Goal: Task Accomplishment & Management: Use online tool/utility

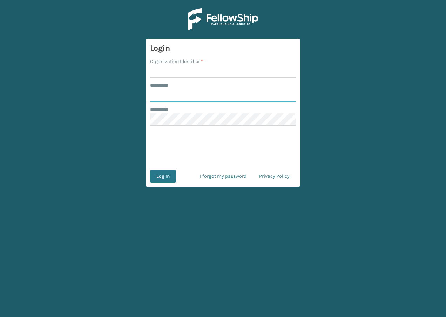
type input "**********"
click at [176, 76] on input "Organization Identifier *" at bounding box center [223, 71] width 146 height 13
type input "remco [GEOGRAPHIC_DATA]"
click at [158, 182] on button "Log In" at bounding box center [163, 176] width 26 height 13
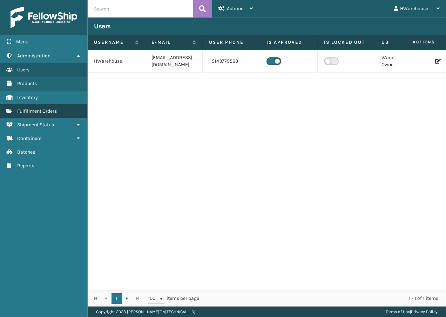
click at [41, 111] on span "Fulfillment Orders" at bounding box center [37, 111] width 40 height 6
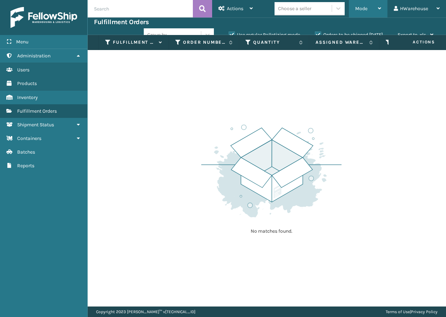
click at [359, 13] on div "Mode" at bounding box center [368, 9] width 26 height 18
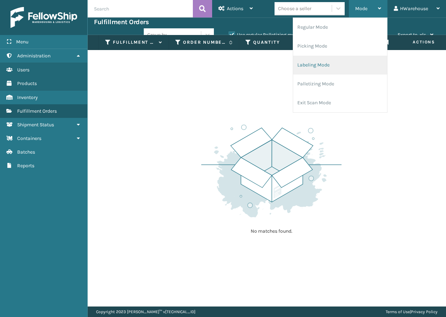
click at [325, 68] on li "Labeling Mode" at bounding box center [340, 65] width 94 height 19
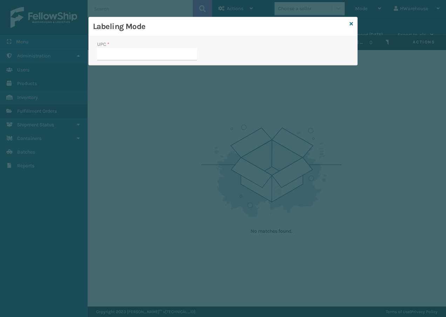
click at [353, 25] on div "Labeling Mode" at bounding box center [223, 26] width 268 height 19
click at [347, 25] on div "Labeling Mode" at bounding box center [223, 26] width 268 height 19
click at [351, 22] on icon at bounding box center [351, 23] width 4 height 5
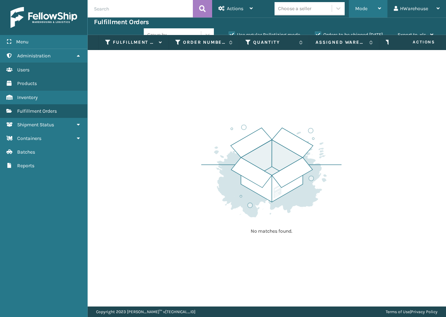
click at [362, 9] on span "Mode" at bounding box center [361, 9] width 12 height 6
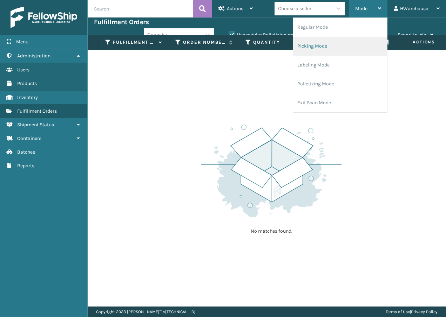
click at [351, 41] on li "Picking Mode" at bounding box center [340, 46] width 94 height 19
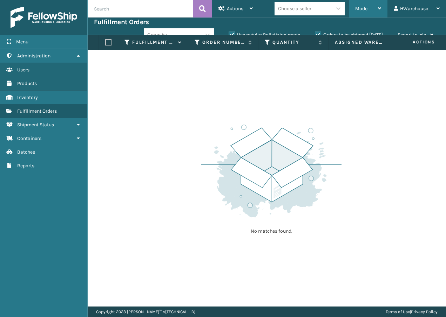
click at [367, 11] on div "Mode" at bounding box center [368, 9] width 26 height 18
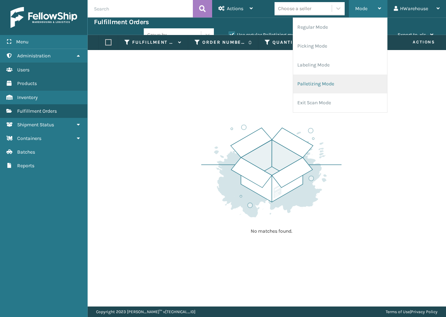
click at [347, 88] on li "Palletizing Mode" at bounding box center [340, 84] width 94 height 19
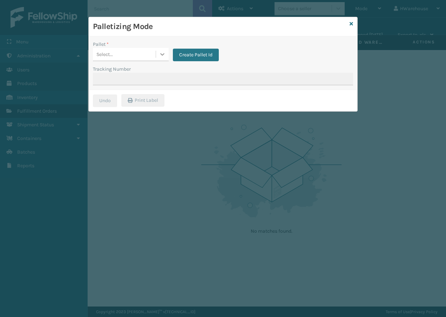
click at [161, 59] on div at bounding box center [162, 54] width 13 height 13
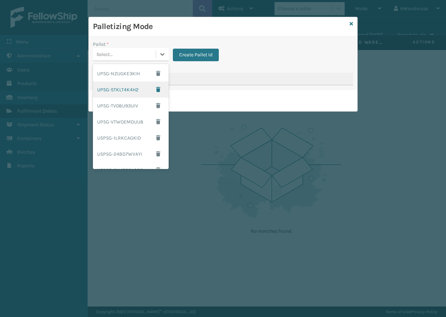
click at [122, 86] on div "UPSG-STKLT4K4H2" at bounding box center [131, 90] width 76 height 16
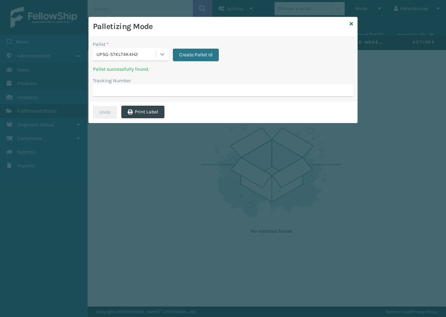
click at [164, 55] on icon at bounding box center [162, 54] width 7 height 7
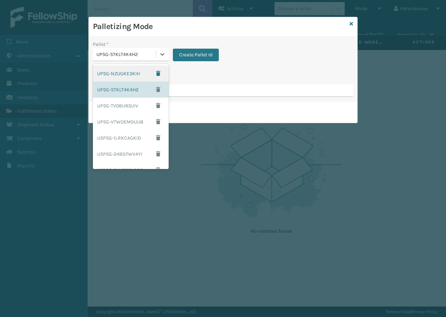
click at [135, 69] on div "UPSG-NZUGKE3KIH" at bounding box center [131, 74] width 76 height 16
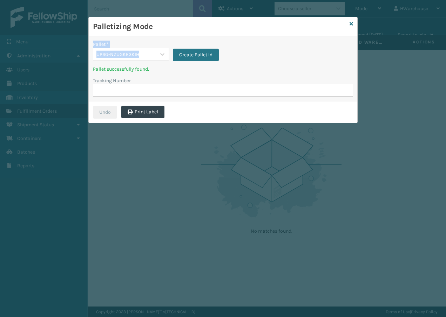
drag, startPoint x: 172, startPoint y: 22, endPoint x: 232, endPoint y: 43, distance: 63.3
click at [232, 43] on div "Palletizing Mode Pallet * UPSG-NZUGKE3KIH Create Pallet Id Pallet successfully …" at bounding box center [223, 70] width 268 height 106
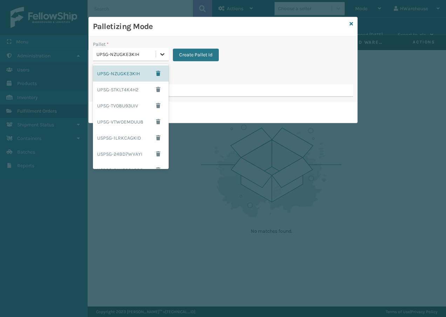
click at [162, 57] on icon at bounding box center [162, 54] width 7 height 7
click at [131, 73] on div "UPSG-NZUGKE3KIH" at bounding box center [131, 74] width 76 height 16
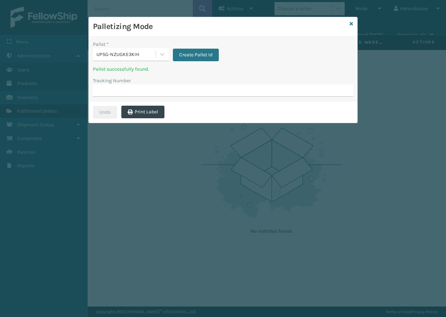
click at [348, 22] on div "Palletizing Mode" at bounding box center [223, 26] width 268 height 19
click at [352, 23] on icon at bounding box center [351, 23] width 4 height 5
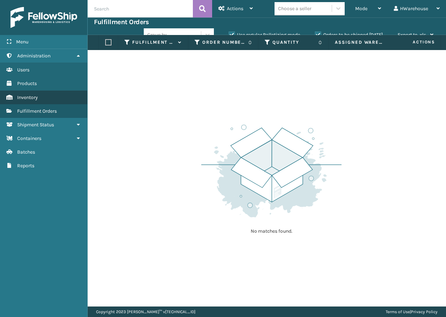
click at [65, 98] on link "Inventory" at bounding box center [43, 98] width 87 height 14
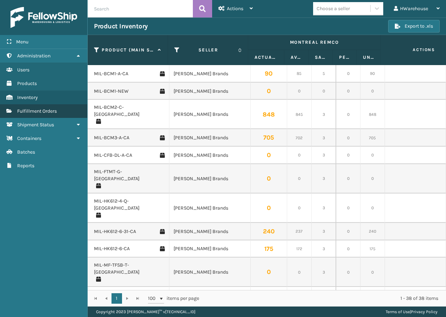
click at [46, 112] on span "Fulfillment Orders" at bounding box center [37, 111] width 40 height 6
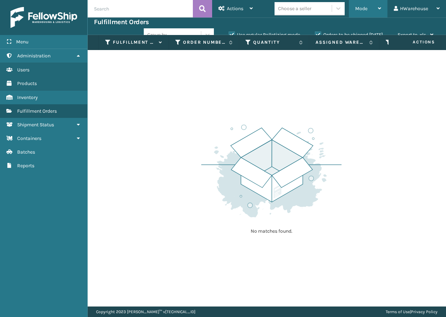
click at [373, 10] on div "Mode" at bounding box center [368, 9] width 26 height 18
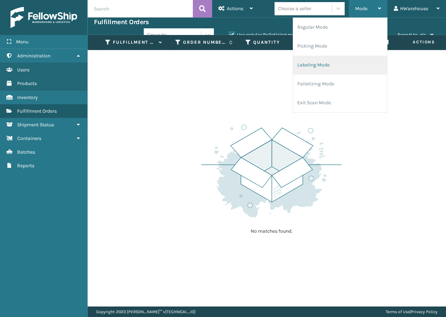
click at [337, 61] on li "Labeling Mode" at bounding box center [340, 65] width 94 height 19
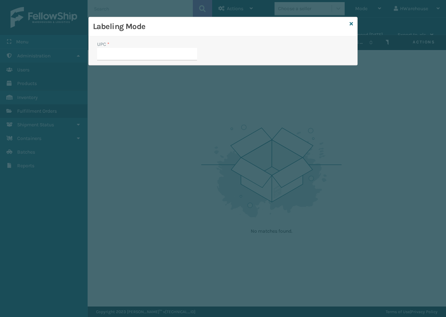
click at [350, 19] on div "Labeling Mode" at bounding box center [223, 26] width 268 height 19
click at [350, 20] on div "Labeling Mode" at bounding box center [223, 26] width 268 height 19
click at [350, 27] on link at bounding box center [351, 23] width 4 height 7
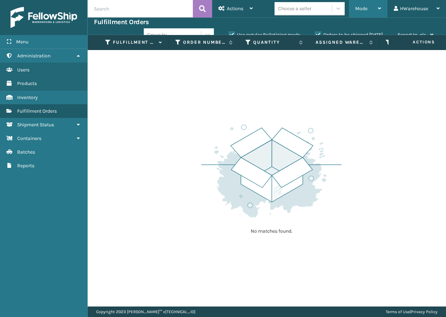
click at [371, 11] on div "Mode" at bounding box center [368, 9] width 26 height 18
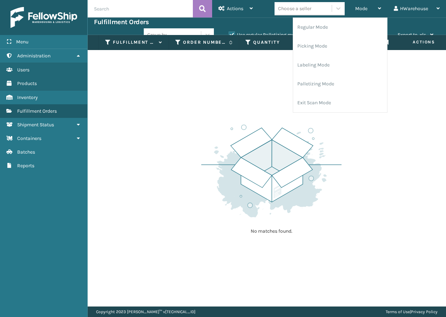
click at [273, 86] on div "No matches found." at bounding box center [267, 178] width 358 height 257
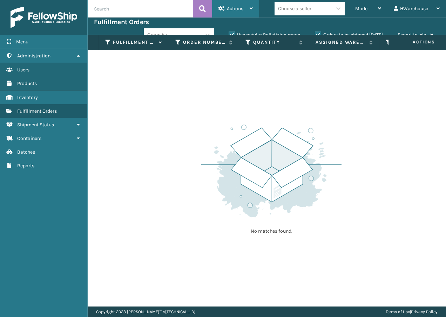
click at [238, 13] on div "Actions" at bounding box center [235, 9] width 34 height 18
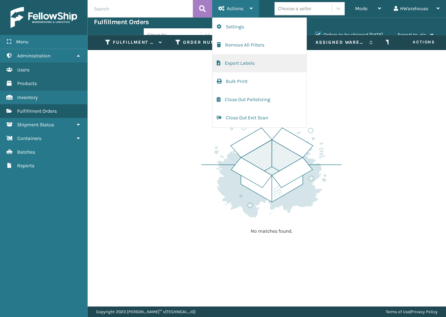
click at [255, 60] on button "Export Labels" at bounding box center [259, 63] width 94 height 18
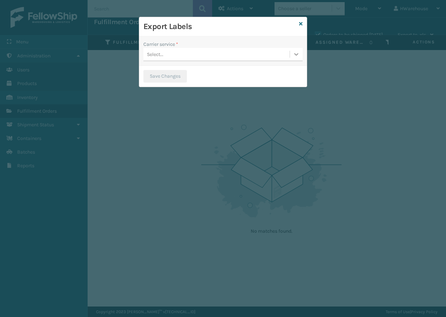
click at [297, 57] on icon at bounding box center [296, 54] width 7 height 7
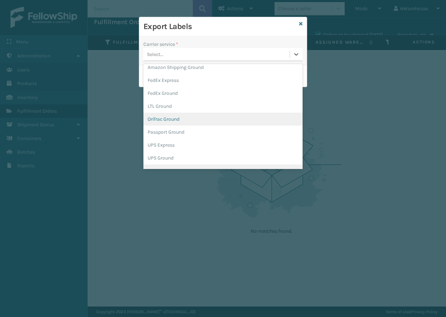
scroll to position [40, 0]
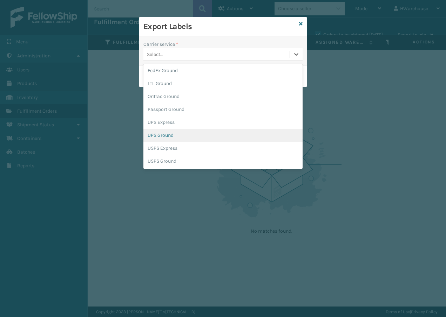
click at [224, 132] on div "UPS Ground" at bounding box center [222, 135] width 159 height 13
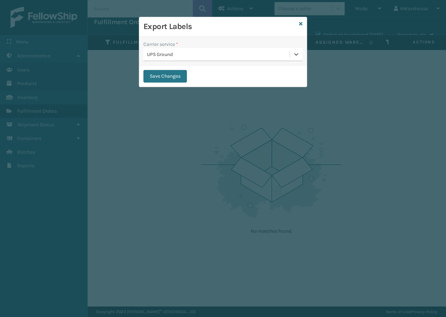
click at [301, 20] on link at bounding box center [301, 23] width 4 height 7
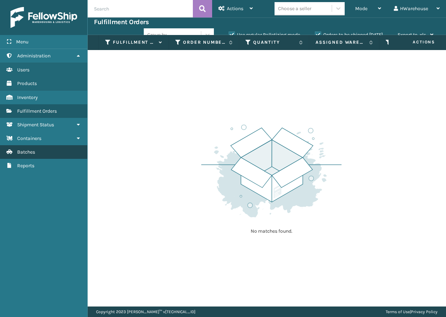
click at [36, 150] on link "Batches" at bounding box center [43, 152] width 87 height 14
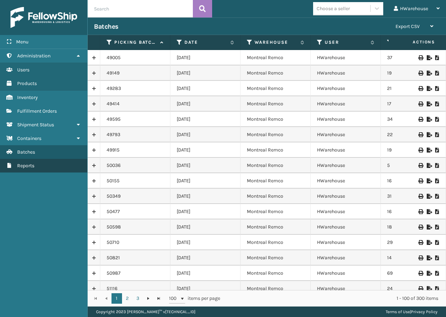
click at [40, 166] on link "Reports" at bounding box center [43, 166] width 87 height 14
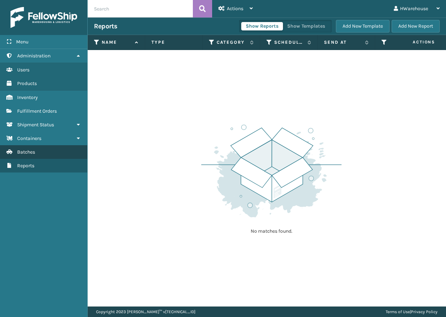
click at [49, 150] on link "Batches" at bounding box center [43, 152] width 87 height 14
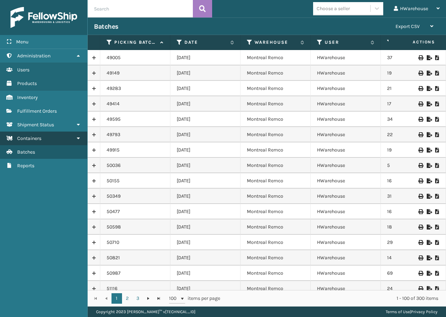
click at [49, 139] on link "Containers" at bounding box center [43, 139] width 87 height 14
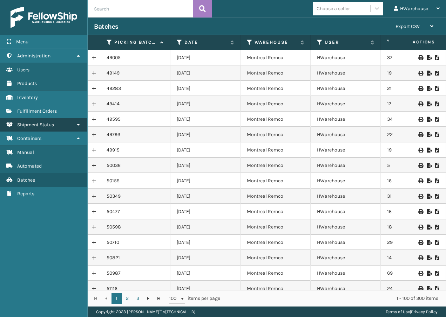
click at [44, 124] on span "Shipment Status" at bounding box center [35, 125] width 37 height 6
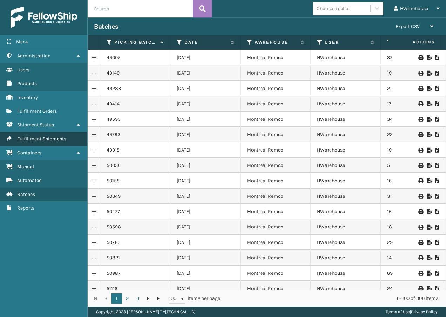
click at [43, 136] on link "Fulfillment Shipments" at bounding box center [43, 139] width 87 height 14
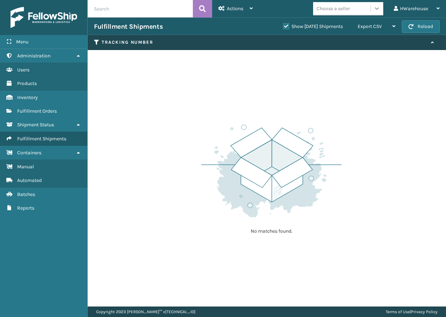
click at [374, 8] on icon at bounding box center [376, 8] width 7 height 7
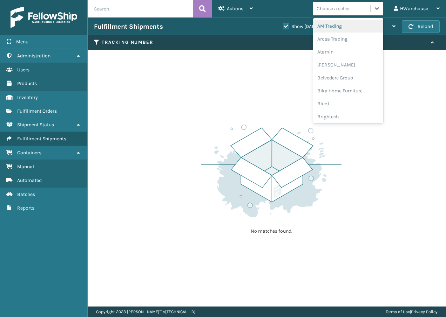
click at [269, 51] on td "No matches found." at bounding box center [267, 54] width 358 height 8
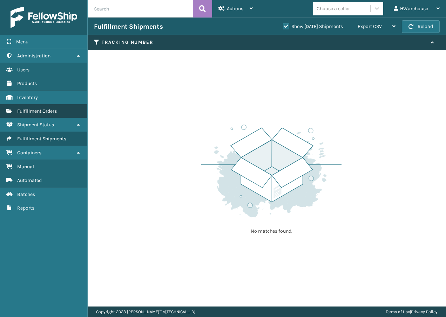
click at [56, 115] on link "Fulfillment Orders" at bounding box center [43, 111] width 87 height 14
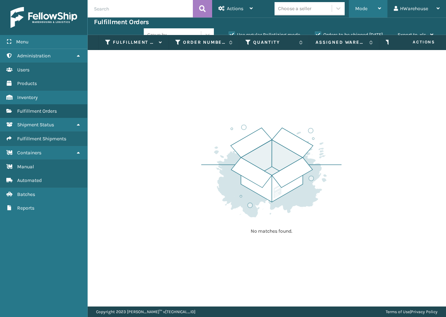
click at [367, 10] on span "Mode" at bounding box center [361, 9] width 12 height 6
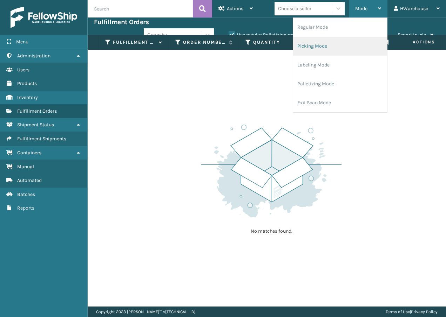
click at [329, 48] on li "Picking Mode" at bounding box center [340, 46] width 94 height 19
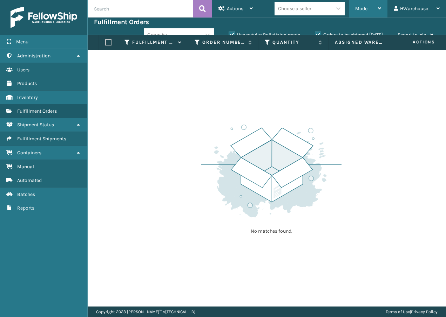
click at [366, 17] on div "Mode" at bounding box center [368, 9] width 26 height 18
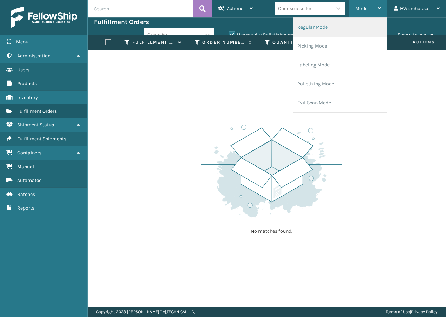
click at [356, 33] on li "Regular Mode" at bounding box center [340, 27] width 94 height 19
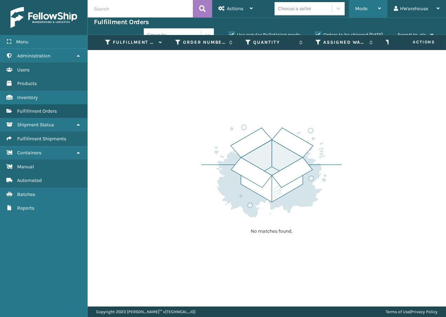
click at [364, 14] on div "Mode" at bounding box center [368, 9] width 26 height 18
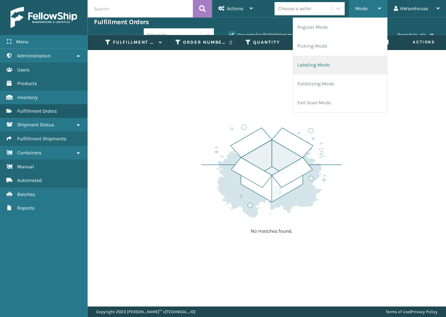
click at [335, 68] on li "Labeling Mode" at bounding box center [340, 65] width 94 height 19
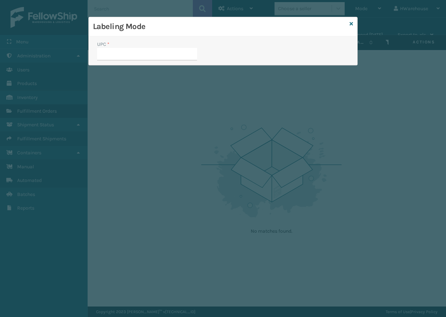
click at [354, 23] on div "Labeling Mode" at bounding box center [223, 26] width 268 height 19
click at [349, 21] on div "Labeling Mode" at bounding box center [223, 26] width 268 height 19
click at [351, 21] on icon at bounding box center [351, 23] width 4 height 5
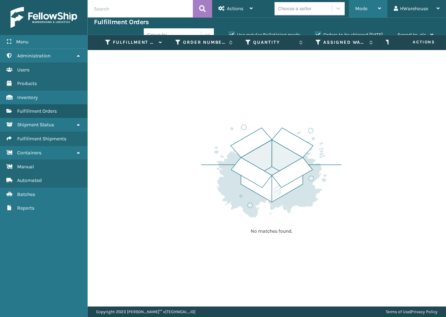
click at [372, 6] on div "Mode" at bounding box center [368, 9] width 26 height 18
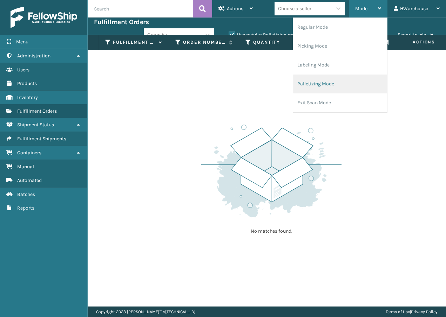
click at [344, 78] on li "Palletizing Mode" at bounding box center [340, 84] width 94 height 19
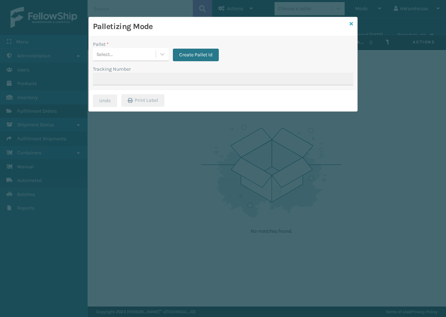
click at [350, 23] on icon at bounding box center [351, 23] width 4 height 5
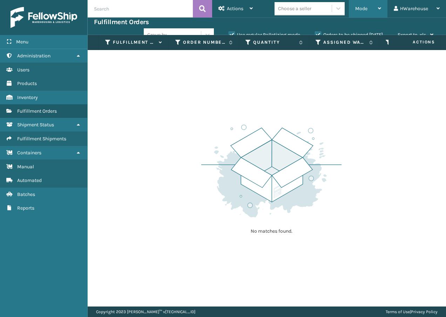
click at [366, 8] on span "Mode" at bounding box center [361, 9] width 12 height 6
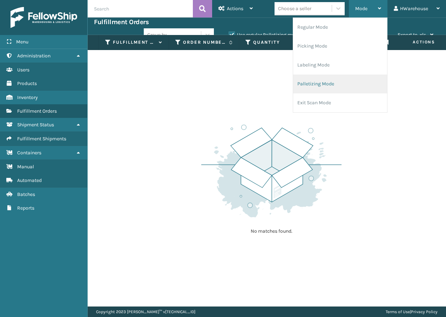
click at [337, 82] on li "Palletizing Mode" at bounding box center [340, 84] width 94 height 19
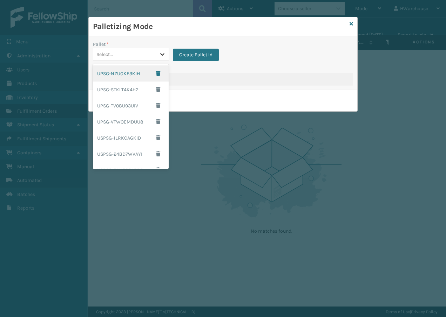
click at [163, 56] on icon at bounding box center [162, 54] width 7 height 7
click at [129, 77] on div "UPSG-NZUGKE3KIH" at bounding box center [131, 74] width 76 height 16
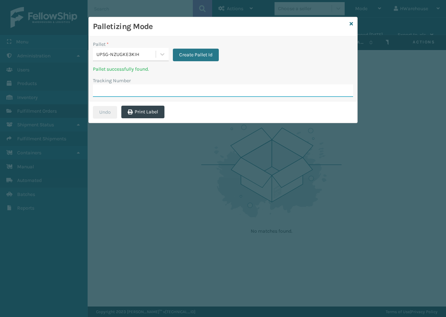
click at [123, 93] on input "Tracking Number" at bounding box center [223, 90] width 260 height 13
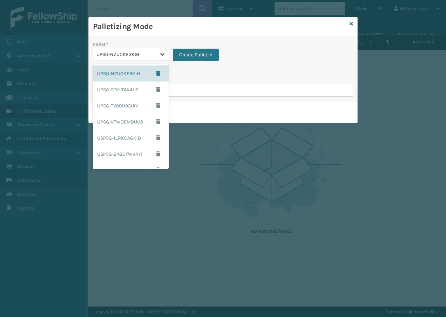
click at [162, 54] on icon at bounding box center [162, 54] width 7 height 7
click at [113, 77] on div "UPSG-NZUGKE3KIH" at bounding box center [131, 74] width 76 height 16
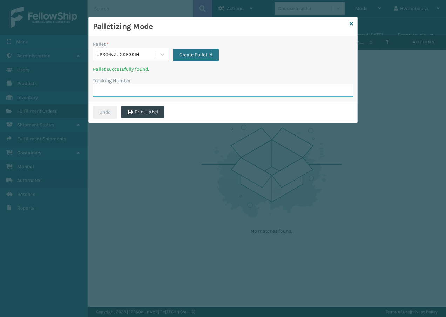
click at [114, 88] on input "Tracking Number" at bounding box center [223, 90] width 260 height 13
drag, startPoint x: 183, startPoint y: 30, endPoint x: 286, endPoint y: 35, distance: 103.1
click at [286, 35] on div "Palletizing Mode" at bounding box center [223, 26] width 268 height 19
drag, startPoint x: 276, startPoint y: 30, endPoint x: 312, endPoint y: 29, distance: 35.4
click at [312, 29] on h3 "Palletizing Mode" at bounding box center [220, 26] width 254 height 11
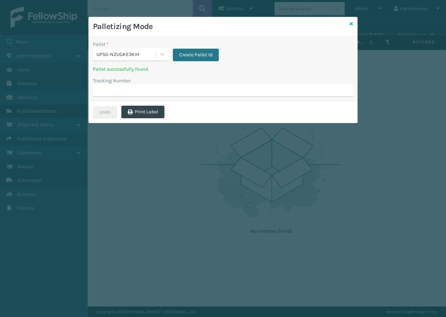
click at [352, 22] on icon at bounding box center [351, 23] width 4 height 5
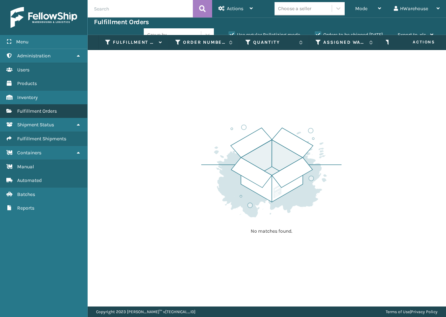
click at [50, 117] on link "Fulfillment Orders" at bounding box center [43, 111] width 87 height 14
click at [52, 110] on span "Fulfillment Orders" at bounding box center [37, 111] width 40 height 6
click at [56, 114] on span "Fulfillment Orders" at bounding box center [37, 111] width 40 height 6
click at [50, 111] on span "Fulfillment Orders" at bounding box center [37, 111] width 40 height 6
click at [371, 12] on div "Mode" at bounding box center [368, 9] width 26 height 18
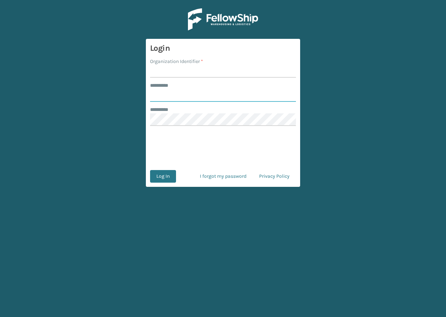
type input "**********"
click at [170, 76] on input "Organization Identifier *" at bounding box center [223, 71] width 146 height 13
type input "remco [GEOGRAPHIC_DATA]"
click at [150, 182] on button "Log In" at bounding box center [163, 176] width 26 height 13
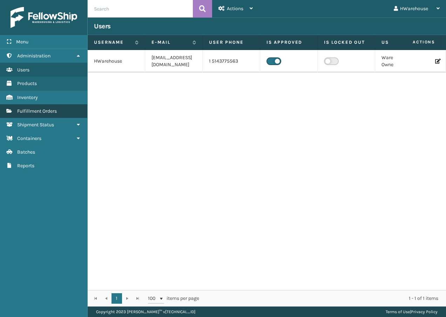
click at [56, 116] on link "Fulfillment Orders" at bounding box center [43, 111] width 87 height 14
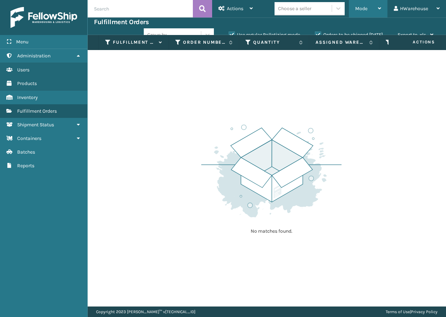
click at [366, 9] on span "Mode" at bounding box center [361, 9] width 12 height 6
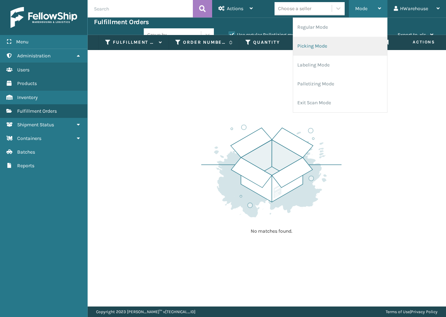
click at [345, 52] on li "Picking Mode" at bounding box center [340, 46] width 94 height 19
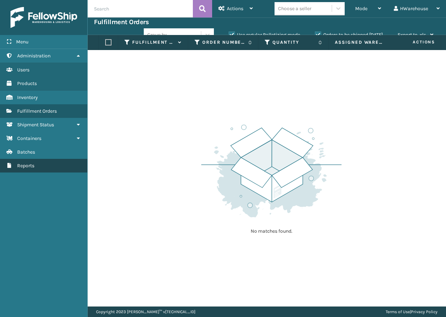
click at [40, 161] on link "Reports" at bounding box center [43, 166] width 87 height 14
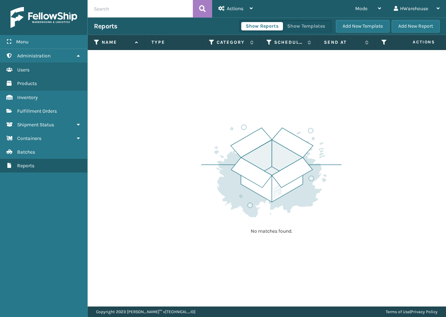
drag, startPoint x: 127, startPoint y: 146, endPoint x: 154, endPoint y: 112, distance: 43.1
click at [135, 141] on div "No matches found." at bounding box center [267, 178] width 358 height 257
click at [45, 44] on div "Menu" at bounding box center [43, 42] width 87 height 14
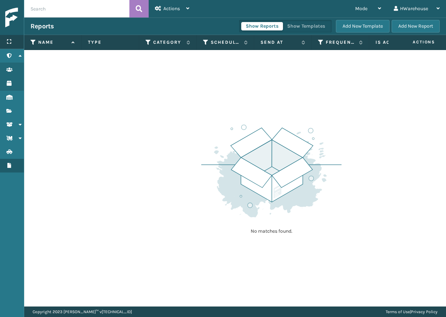
click at [8, 46] on div "Menu" at bounding box center [12, 42] width 24 height 14
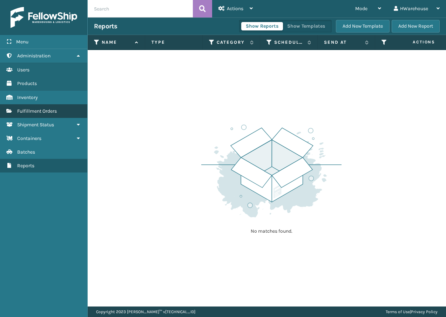
click at [26, 114] on span "Fulfillment Orders" at bounding box center [37, 111] width 40 height 6
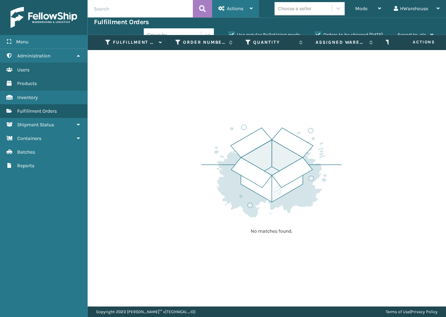
click at [245, 9] on div "Actions" at bounding box center [235, 9] width 34 height 18
